Goal: Transaction & Acquisition: Book appointment/travel/reservation

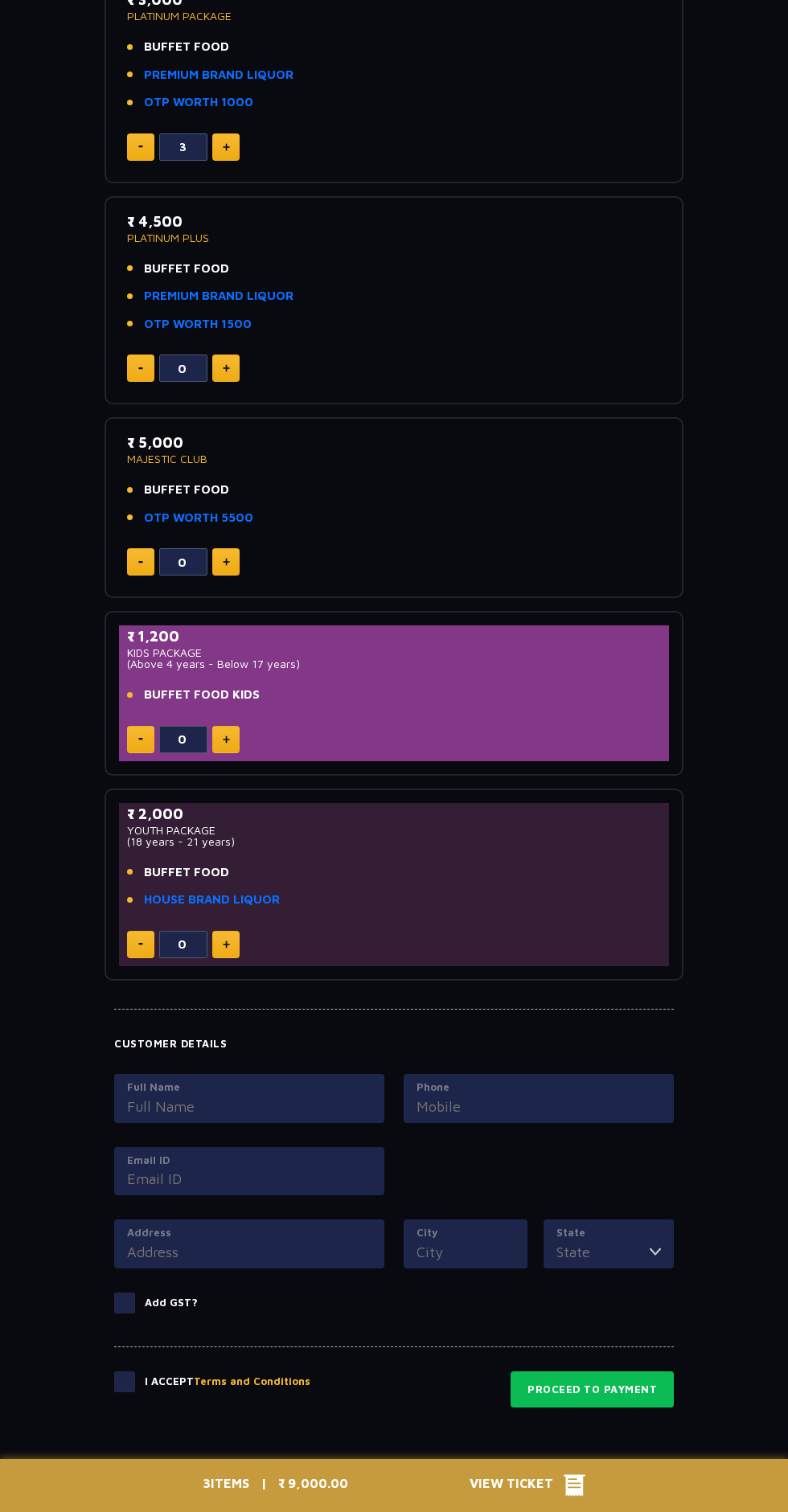
scroll to position [794, 0]
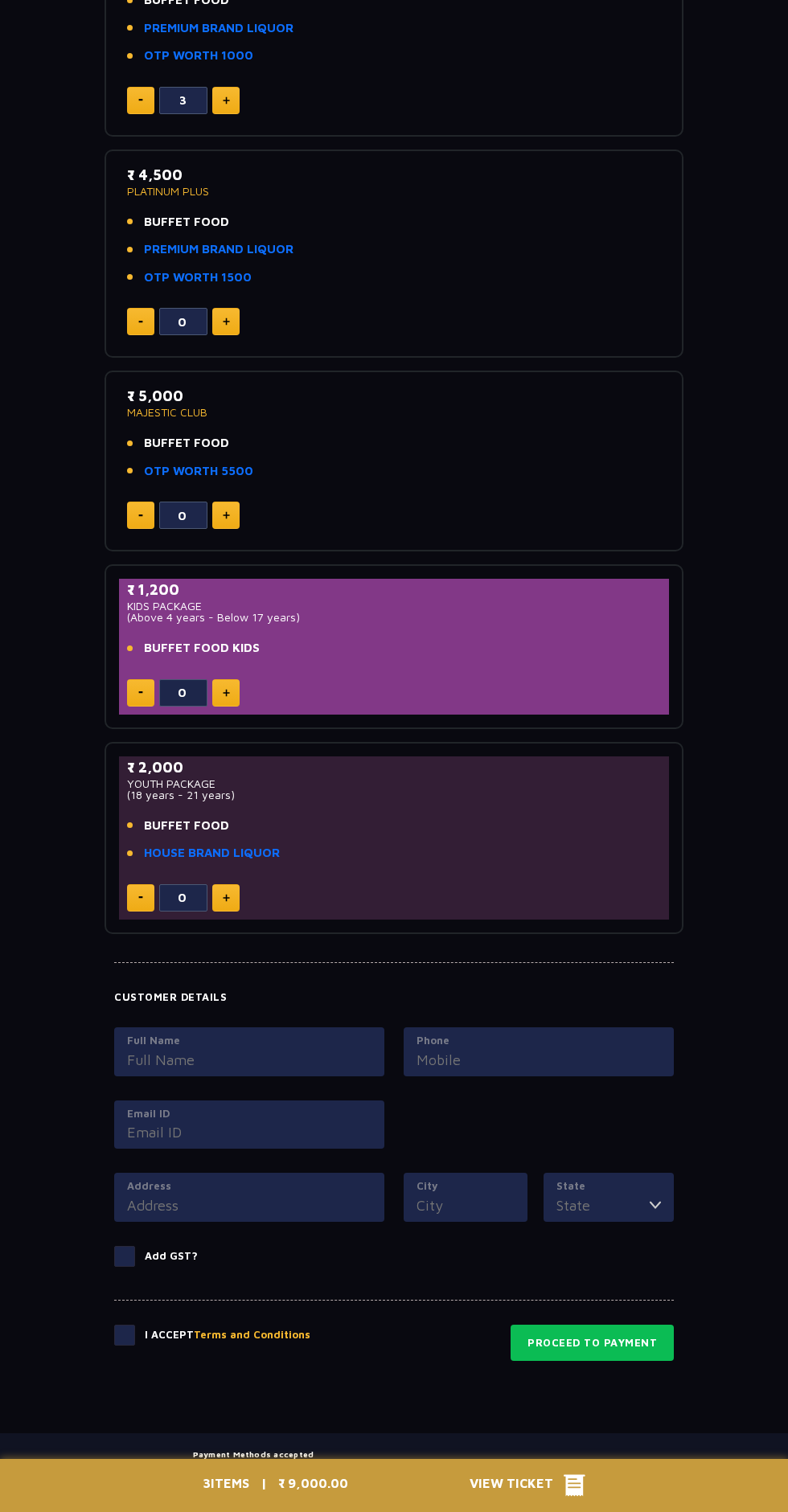
click at [411, 1511] on div "3 ITEMS | ₹ 9,000.00 View Ticket" at bounding box center [394, 1485] width 402 height 53
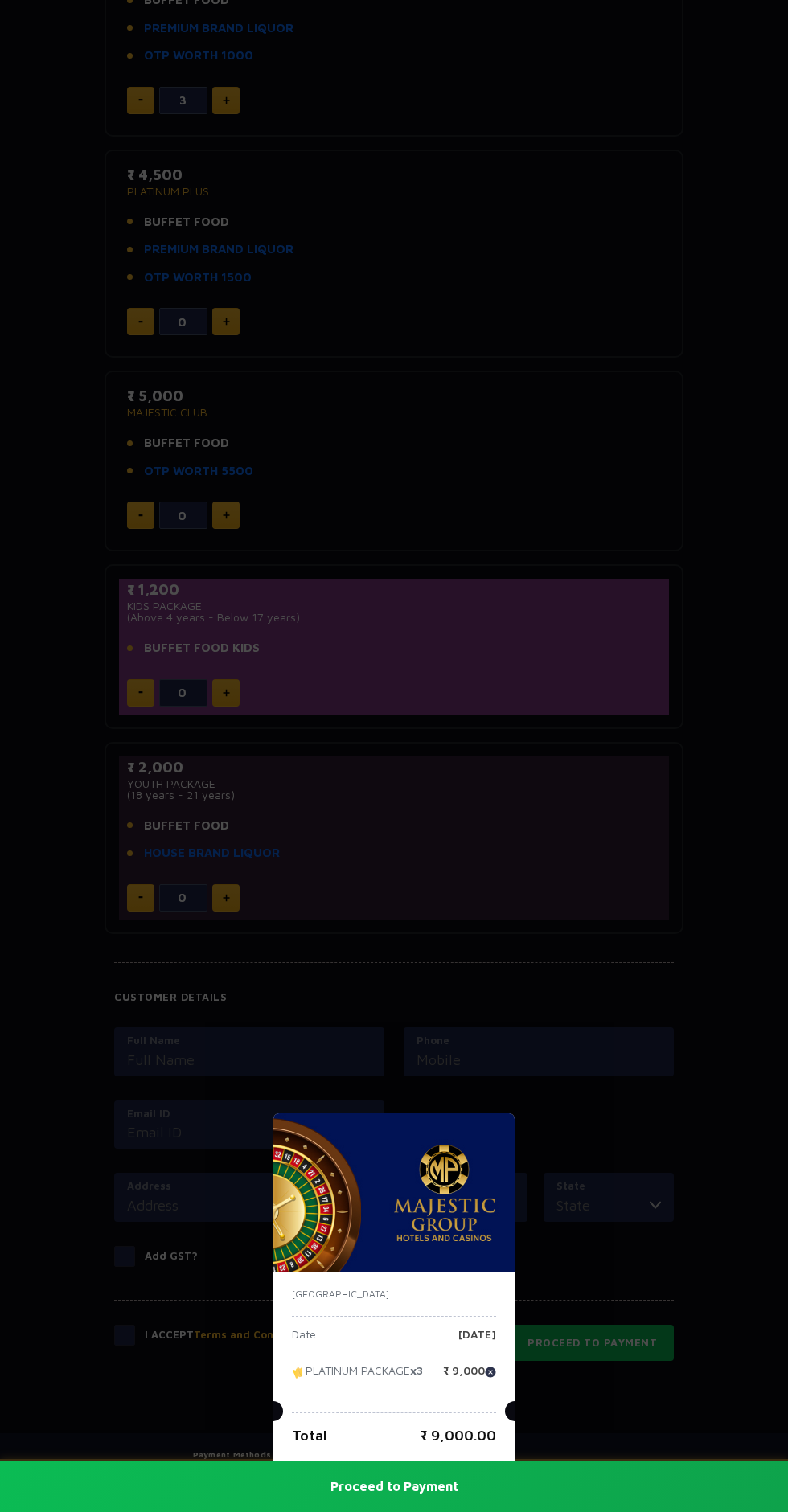
click at [669, 1406] on div "[GEOGRAPHIC_DATA] Date [DATE] PLATINUM PACKAGE x3 ₹ 9,000 Total ₹ 9,000.00 Proc…" at bounding box center [394, 756] width 788 height 1512
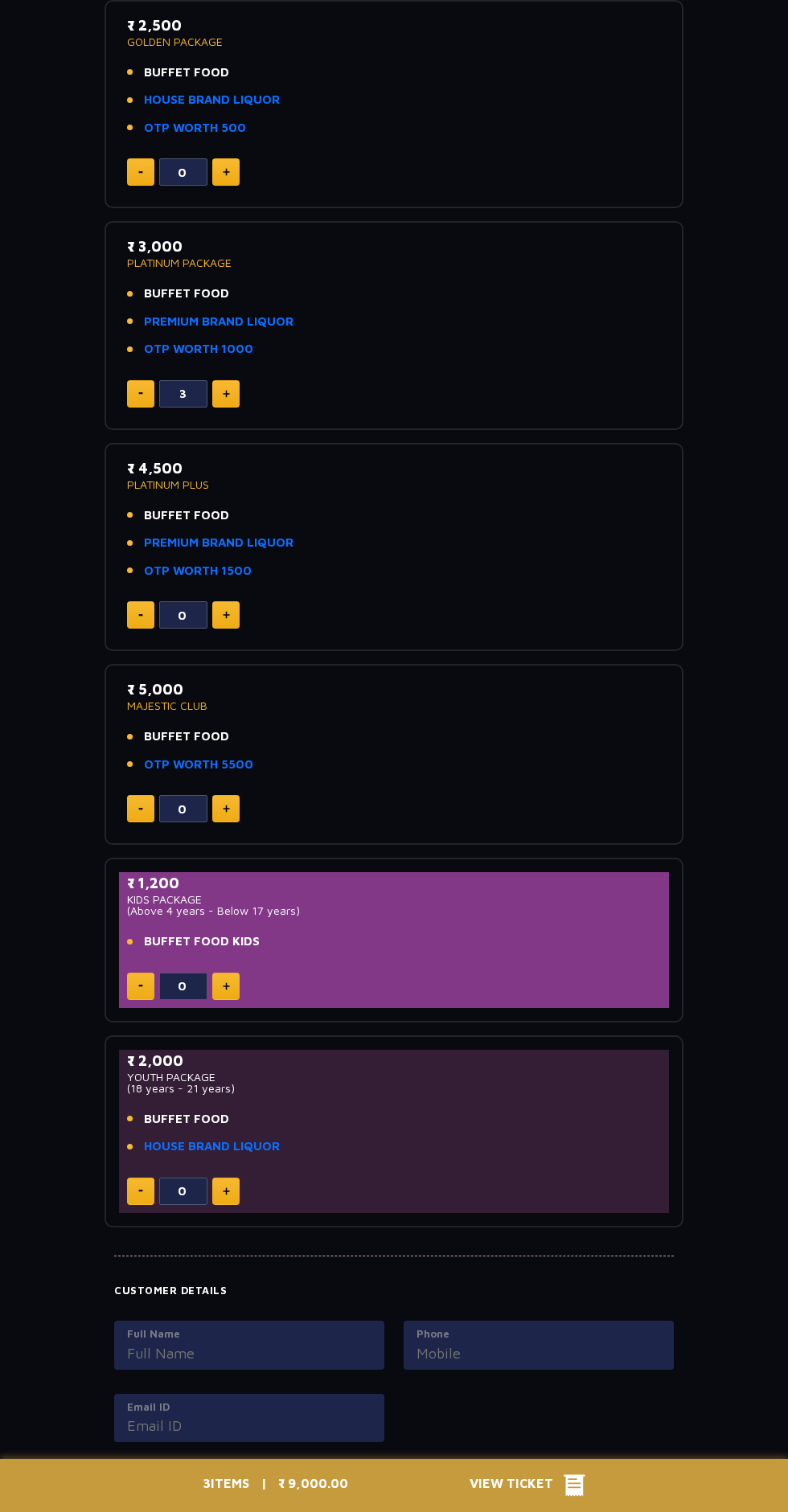
scroll to position [0, 0]
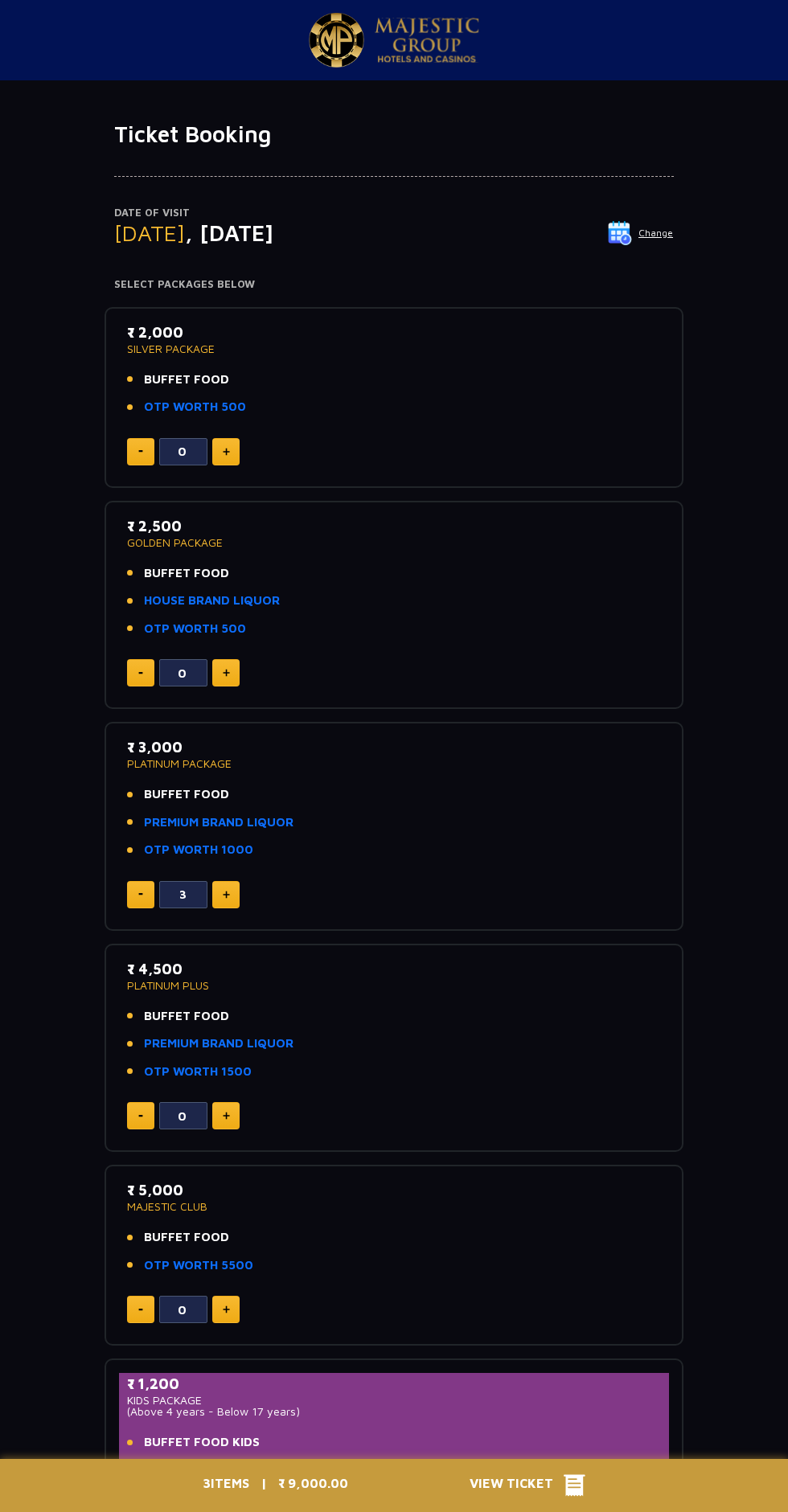
click at [627, 237] on img at bounding box center [620, 233] width 24 height 24
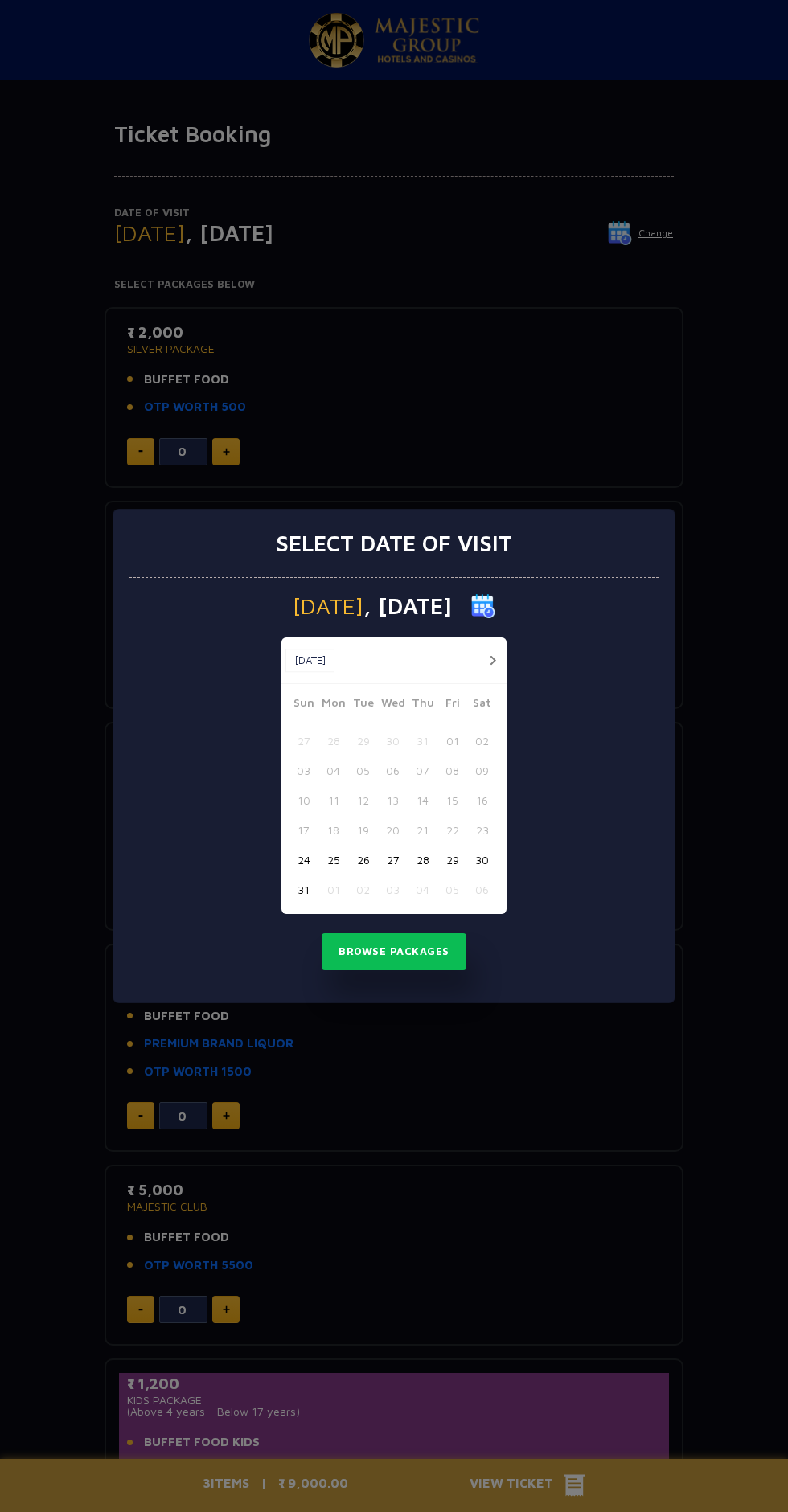
click at [492, 660] on button "button" at bounding box center [493, 660] width 20 height 20
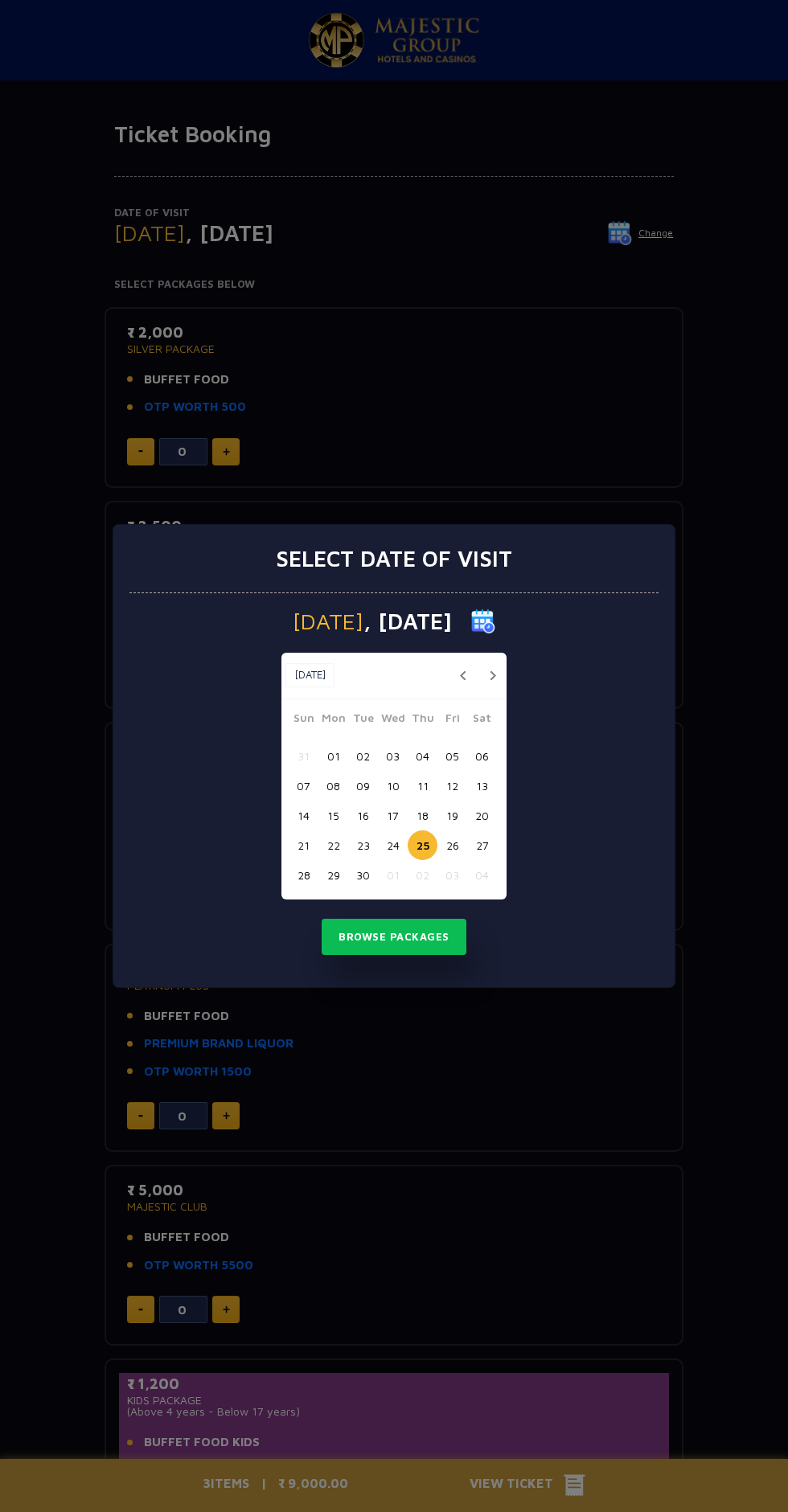
click at [492, 675] on button "button" at bounding box center [493, 676] width 20 height 20
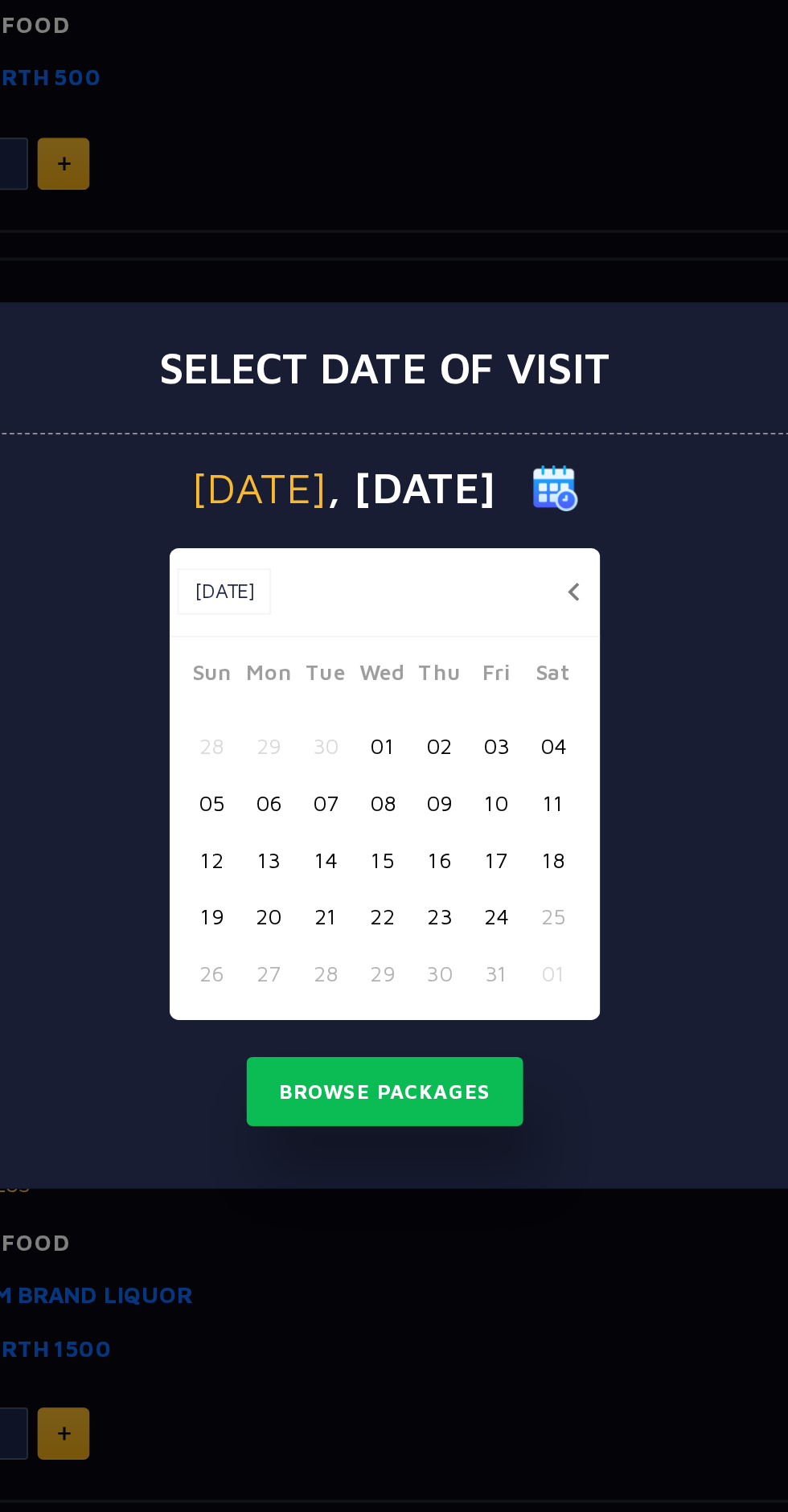
click at [418, 841] on button "23" at bounding box center [423, 846] width 30 height 30
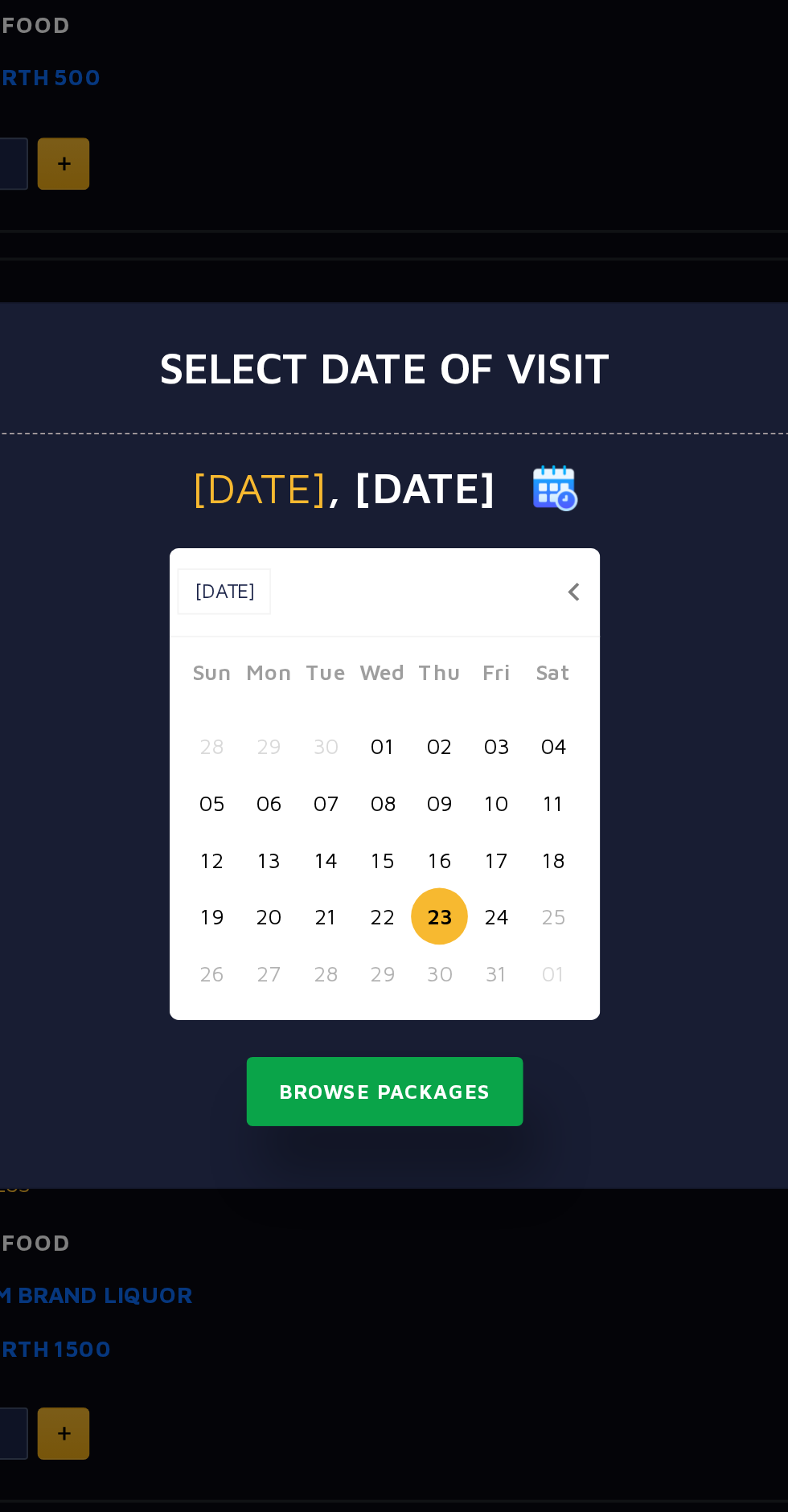
click at [399, 942] on button "Browse Packages" at bounding box center [394, 937] width 145 height 37
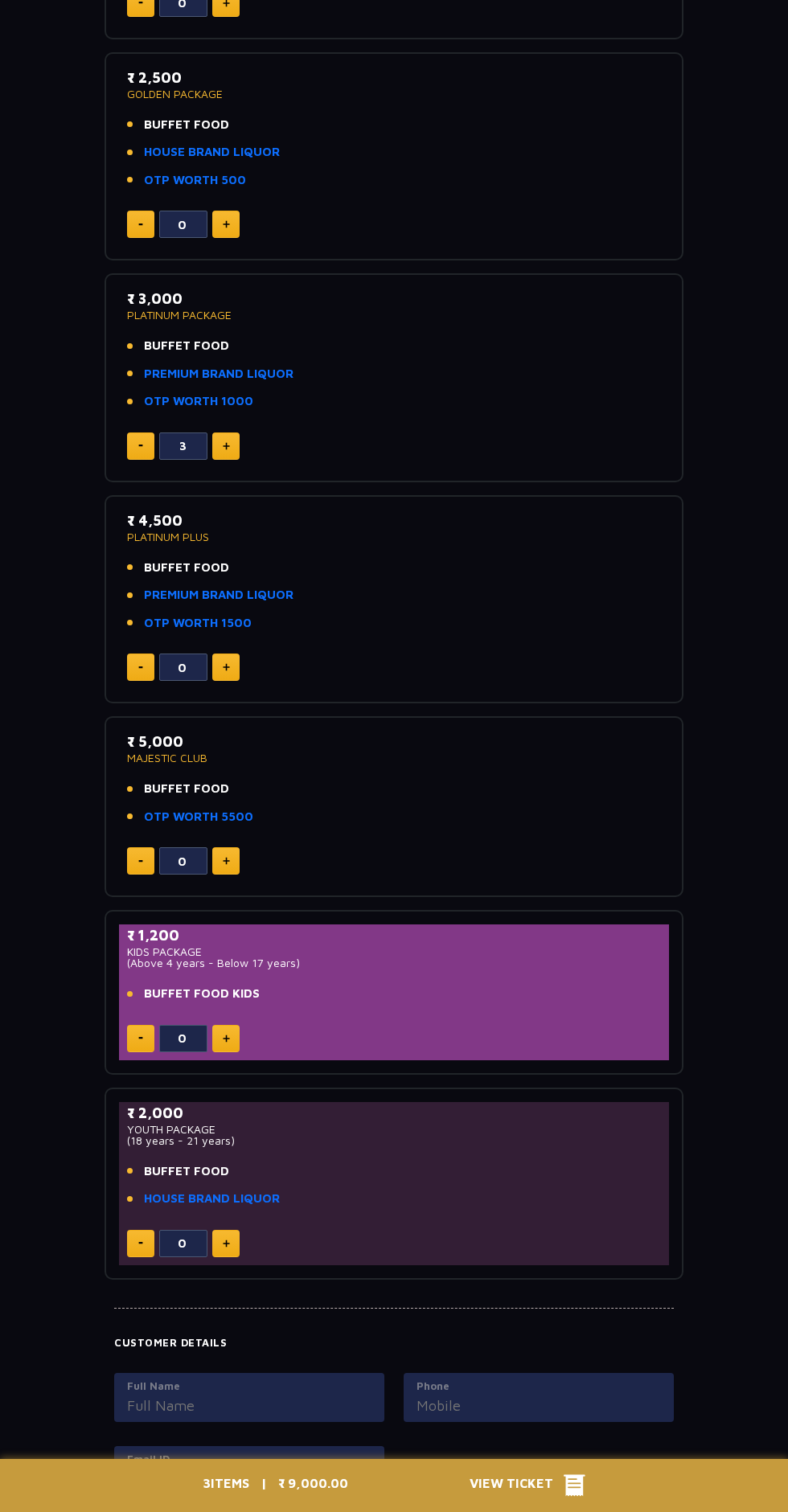
scroll to position [794, 0]
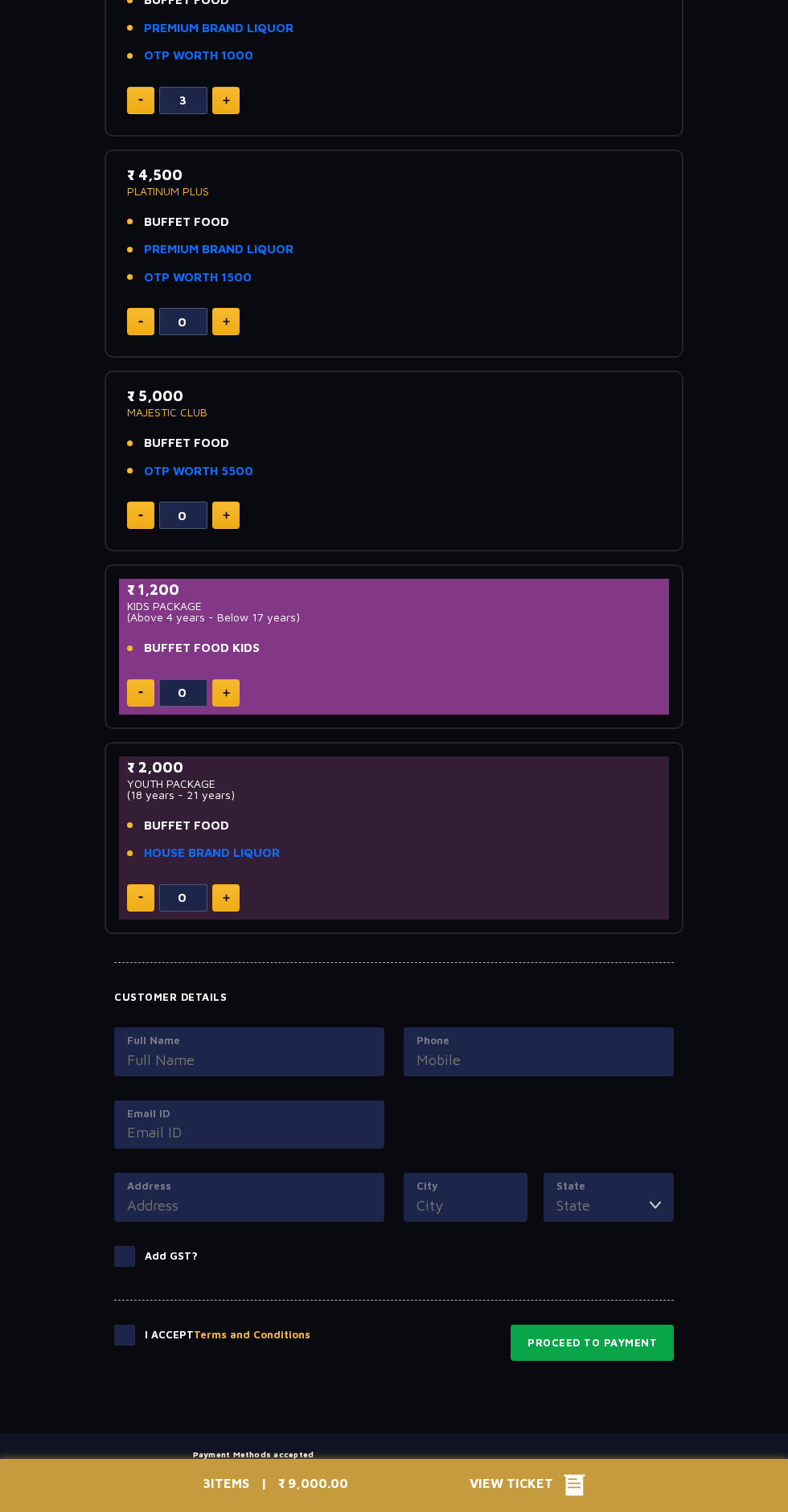
click at [598, 1349] on button "Proceed to Payment" at bounding box center [592, 1343] width 163 height 37
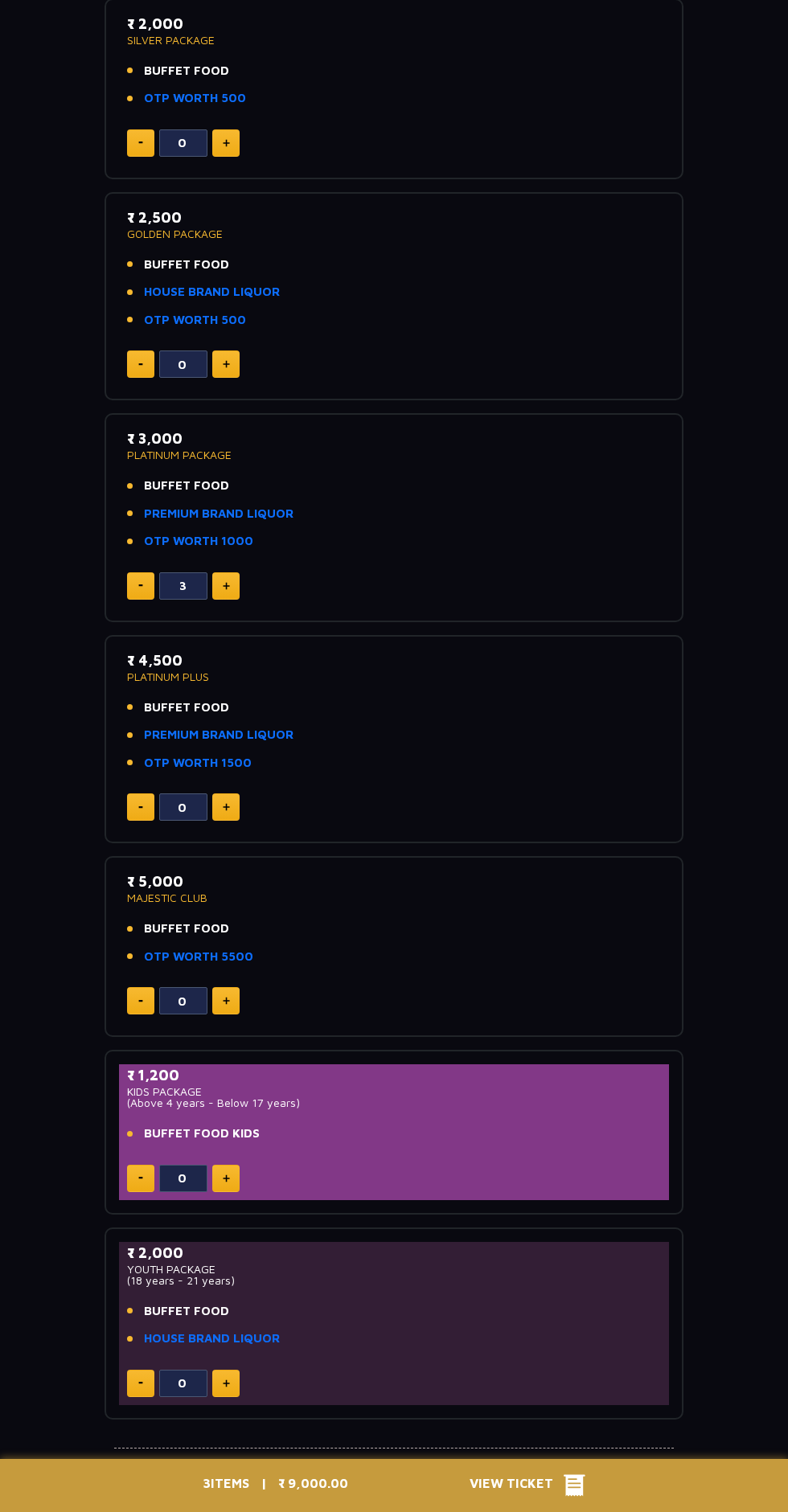
scroll to position [0, 0]
